Goal: Task Accomplishment & Management: Complete application form

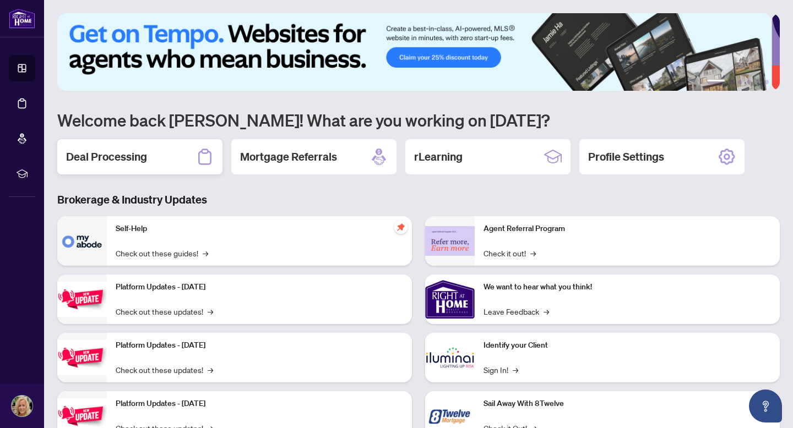
click at [170, 154] on div "Deal Processing" at bounding box center [139, 156] width 165 height 35
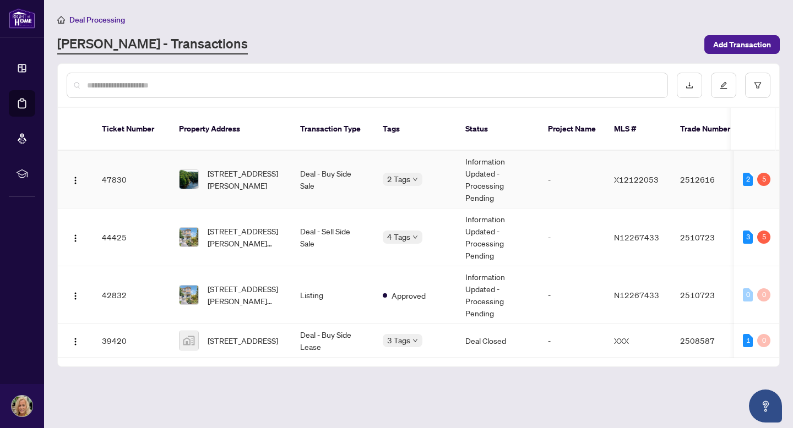
click at [692, 160] on td "2512616" at bounding box center [709, 180] width 77 height 58
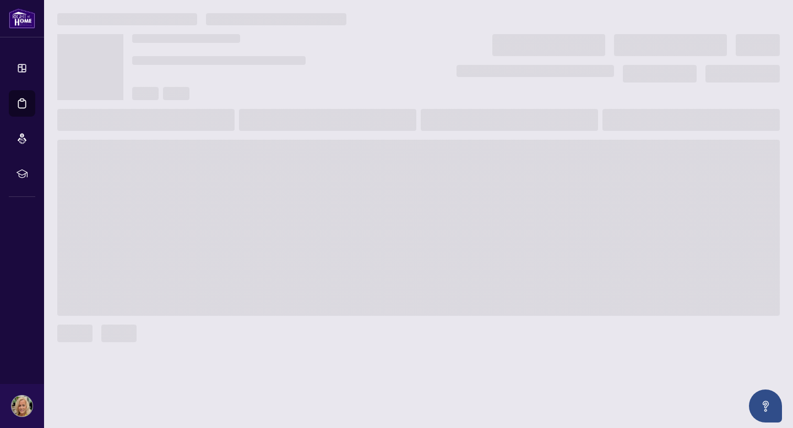
click at [692, 160] on span at bounding box center [418, 228] width 722 height 176
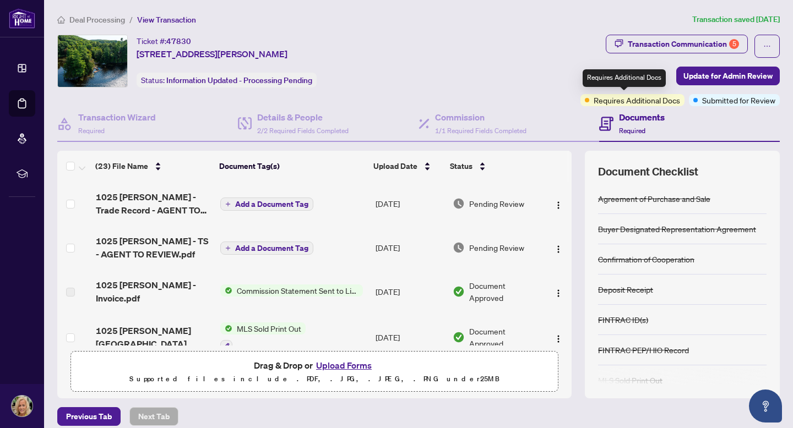
click at [616, 96] on span "Requires Additional Docs" at bounding box center [637, 100] width 86 height 12
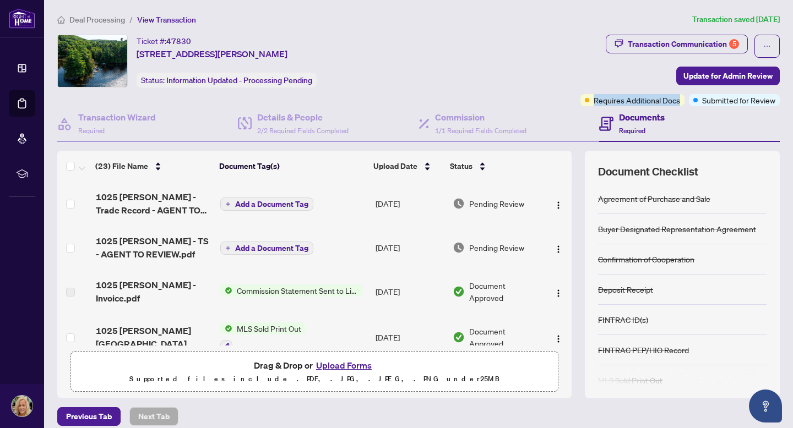
click at [625, 121] on h4 "Documents" at bounding box center [642, 117] width 46 height 13
click at [624, 123] on div "Documents Required" at bounding box center [642, 124] width 46 height 26
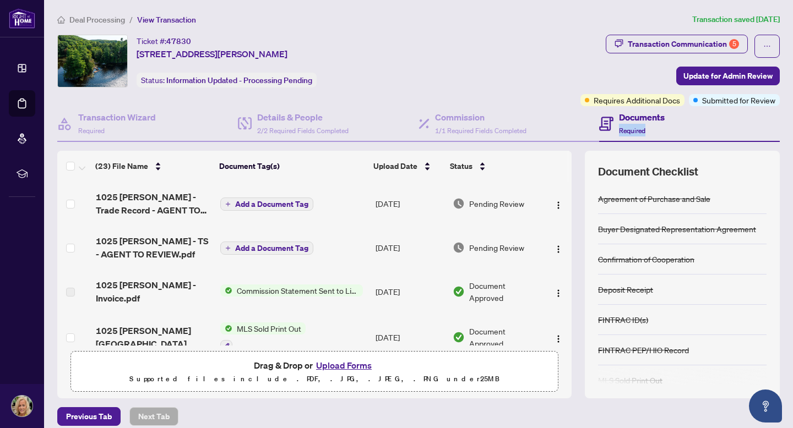
click at [624, 123] on div "Documents Required" at bounding box center [642, 124] width 46 height 26
click at [603, 123] on icon at bounding box center [605, 123] width 4 height 1
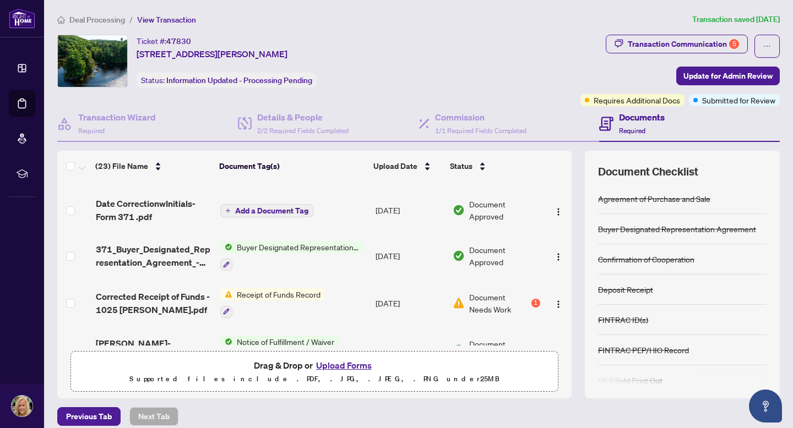
scroll to position [281, 0]
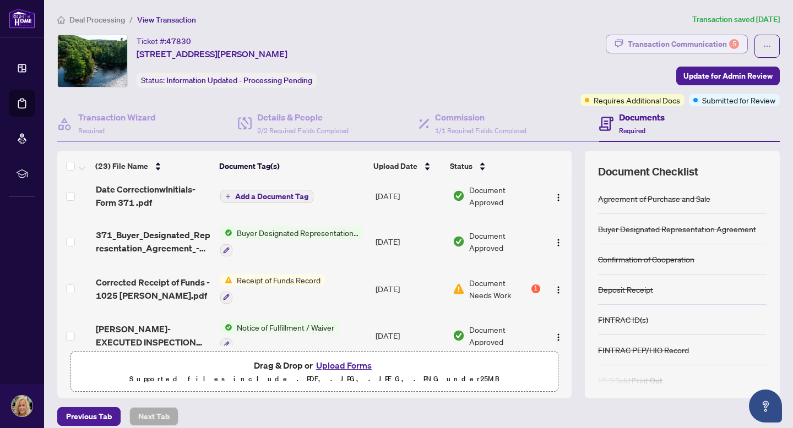
click at [729, 44] on div "5" at bounding box center [734, 44] width 10 height 10
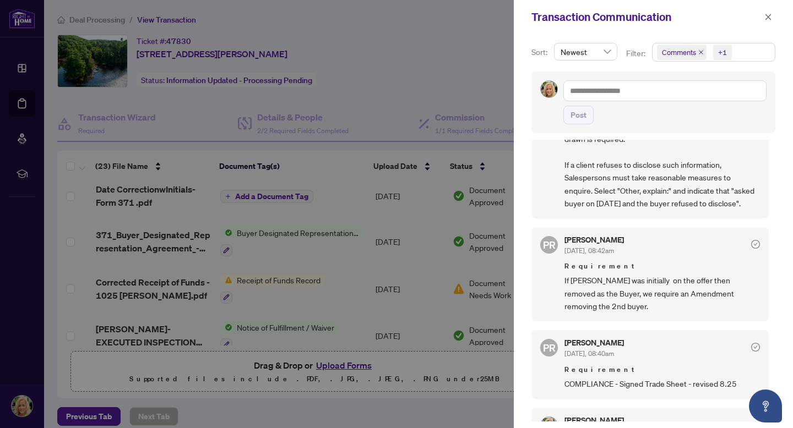
scroll to position [0, 0]
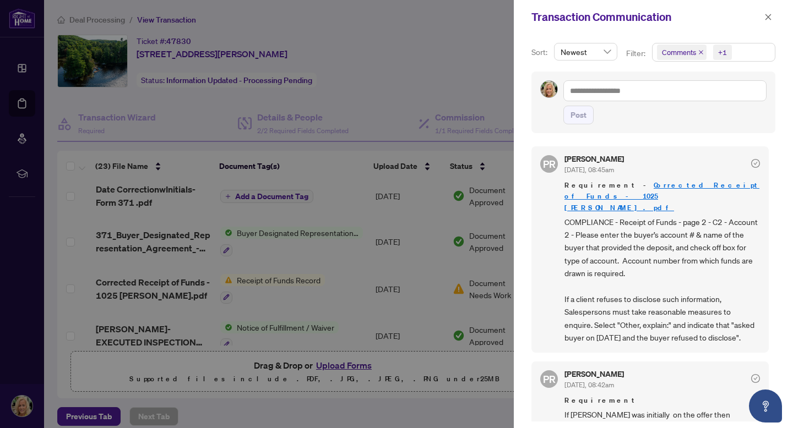
click at [238, 407] on div at bounding box center [396, 214] width 793 height 428
click at [765, 13] on span "button" at bounding box center [768, 17] width 8 height 18
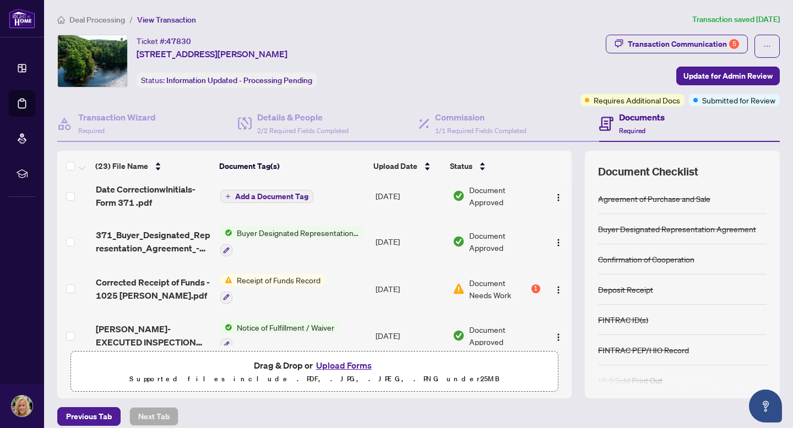
click at [349, 366] on button "Upload Forms" at bounding box center [344, 365] width 62 height 14
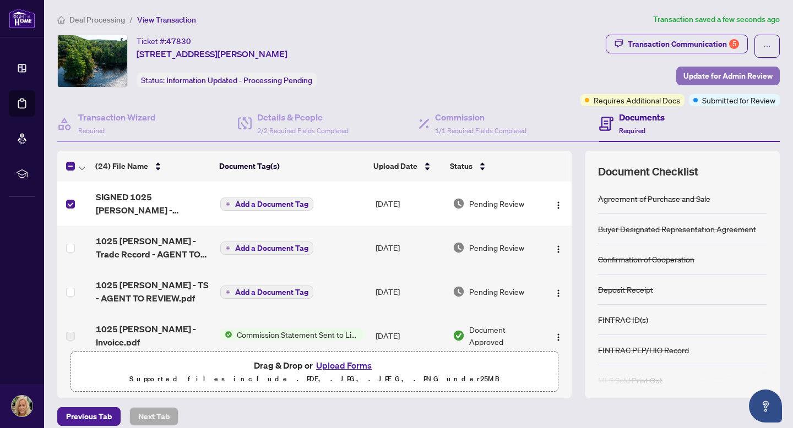
click at [707, 73] on span "Update for Admin Review" at bounding box center [727, 76] width 89 height 18
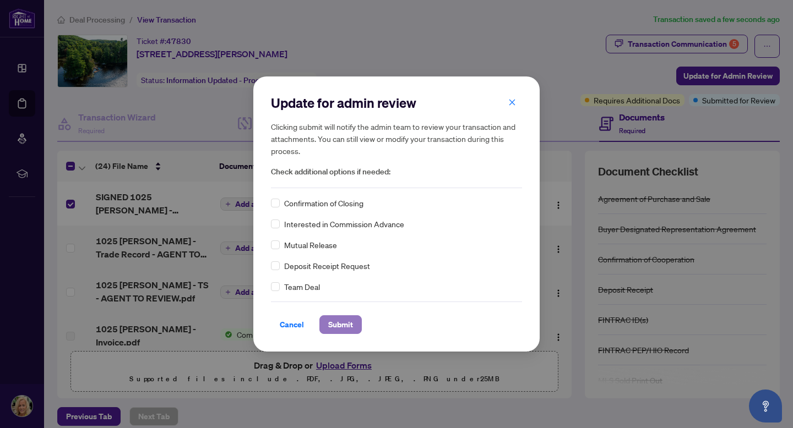
click at [348, 320] on span "Submit" at bounding box center [340, 325] width 25 height 18
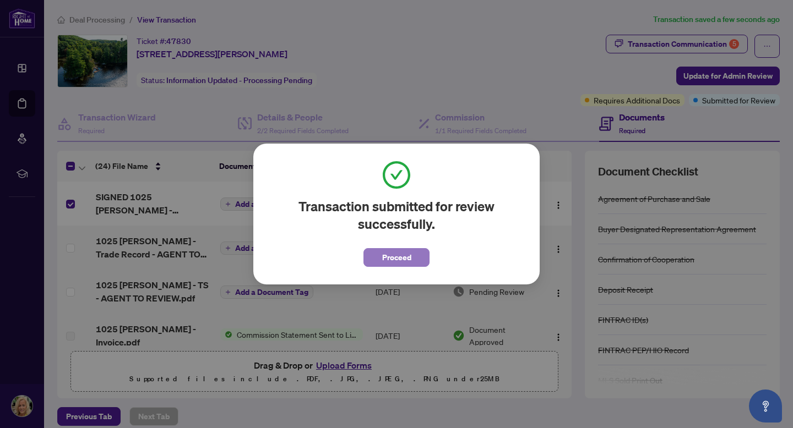
click at [406, 255] on span "Proceed" at bounding box center [396, 258] width 29 height 18
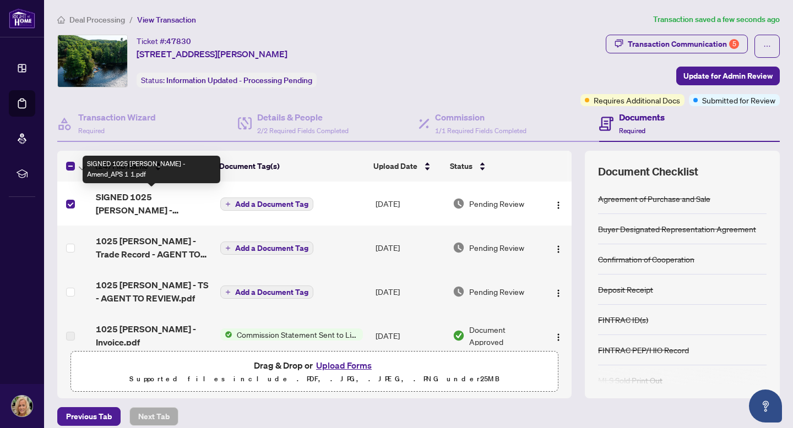
click at [177, 202] on span "SIGNED 1025 McCabe - Amend_APS 1 1.pdf" at bounding box center [154, 203] width 116 height 26
